Goal: Task Accomplishment & Management: Manage account settings

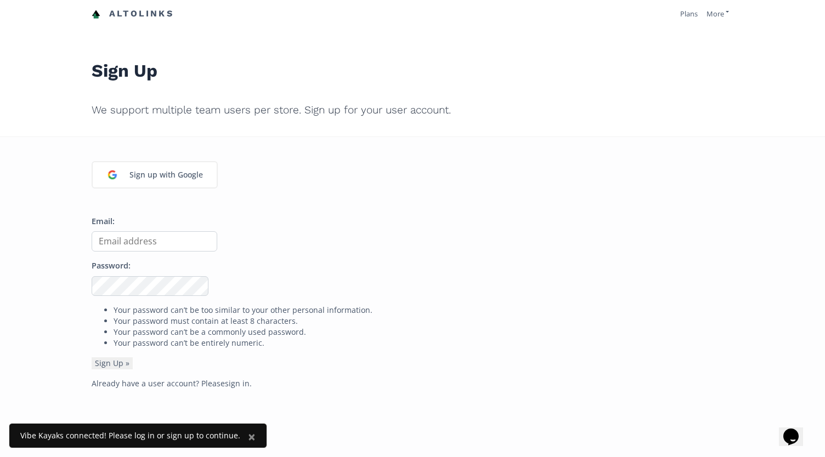
click at [114, 236] on input "Email:" at bounding box center [155, 241] width 126 height 20
type input "[EMAIL_ADDRESS][DOMAIN_NAME]"
click at [432, 348] on form "Email: marc@kayakdistribution.com Password: Your password can’t be too similar …" at bounding box center [413, 293] width 642 height 154
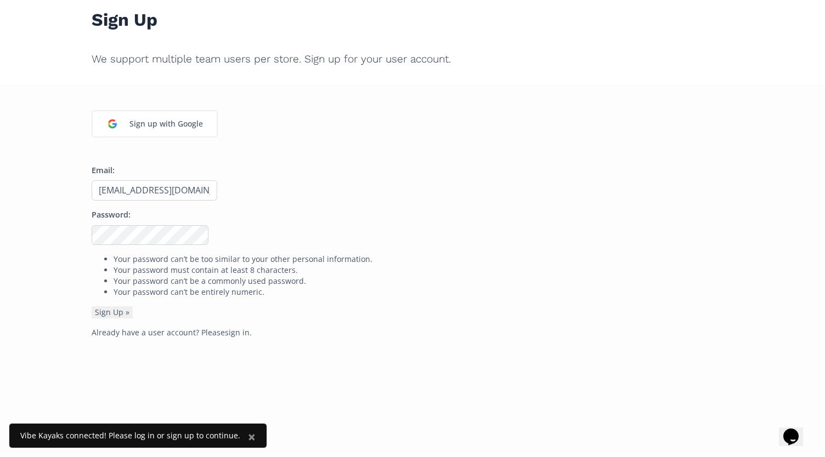
scroll to position [53, 0]
click at [231, 330] on link "sign in" at bounding box center [237, 331] width 25 height 10
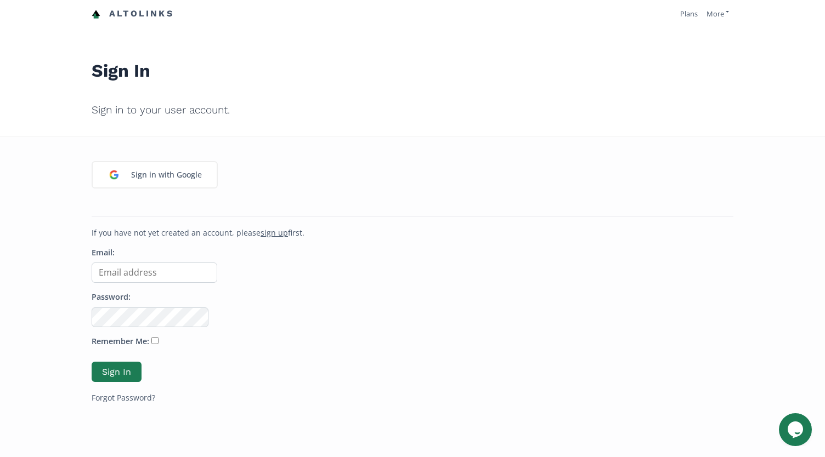
click at [135, 275] on input "Email:" at bounding box center [155, 273] width 126 height 20
type input "[EMAIL_ADDRESS][DOMAIN_NAME]"
click at [151, 342] on input "Remember Me:" at bounding box center [154, 340] width 7 height 7
checkbox input "true"
click at [121, 357] on form "Email: [EMAIL_ADDRESS][DOMAIN_NAME] Password: Remember Me: Sign In Forgot Passw…" at bounding box center [413, 325] width 642 height 156
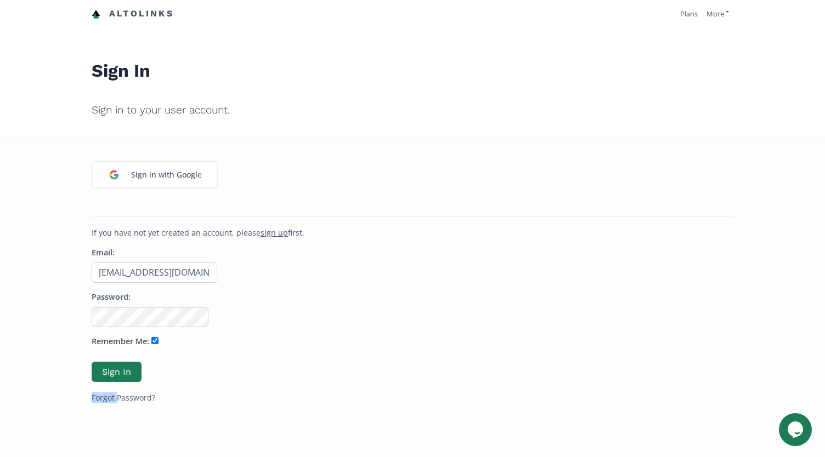
click at [121, 357] on form "Email: [EMAIL_ADDRESS][DOMAIN_NAME] Password: Remember Me: Sign In Forgot Passw…" at bounding box center [413, 325] width 642 height 156
click at [116, 369] on button "Sign In" at bounding box center [116, 372] width 53 height 24
